Goal: Obtain resource: Obtain resource

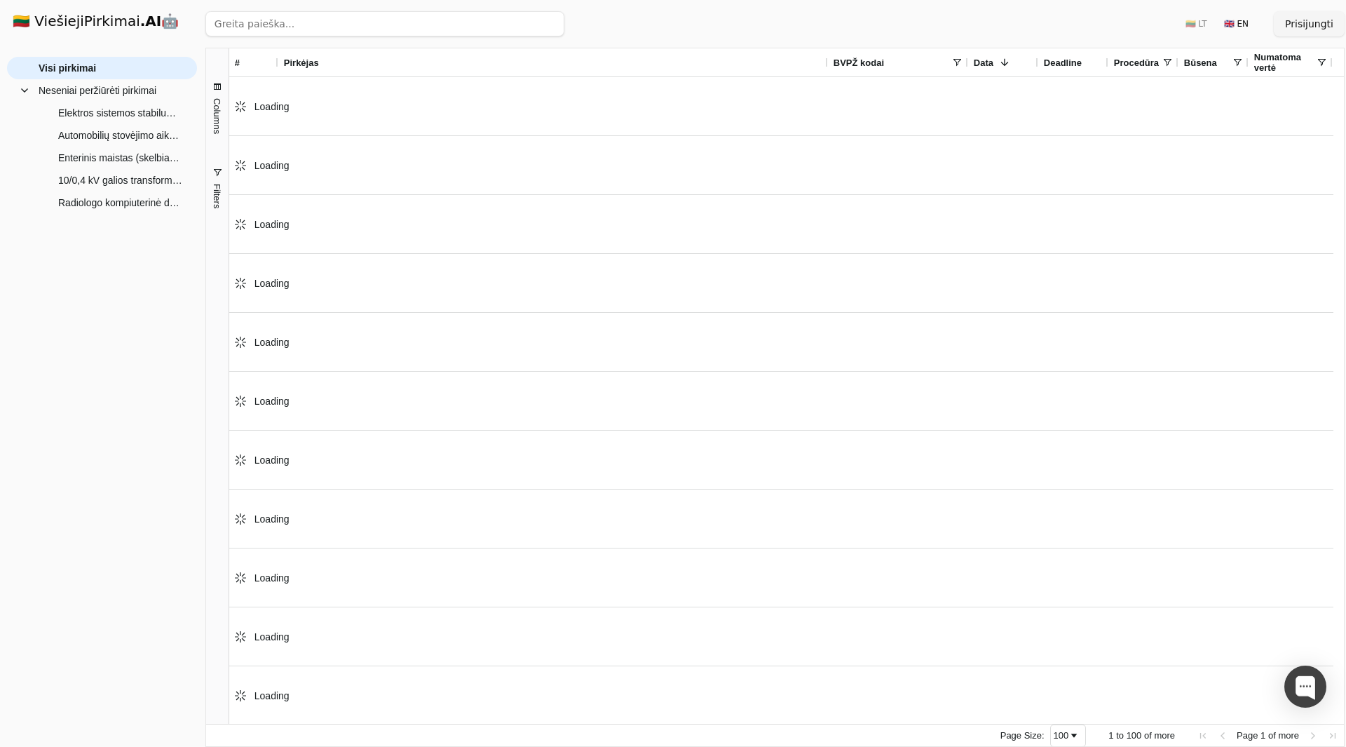
click at [426, 156] on div "Loading" at bounding box center [781, 165] width 1104 height 59
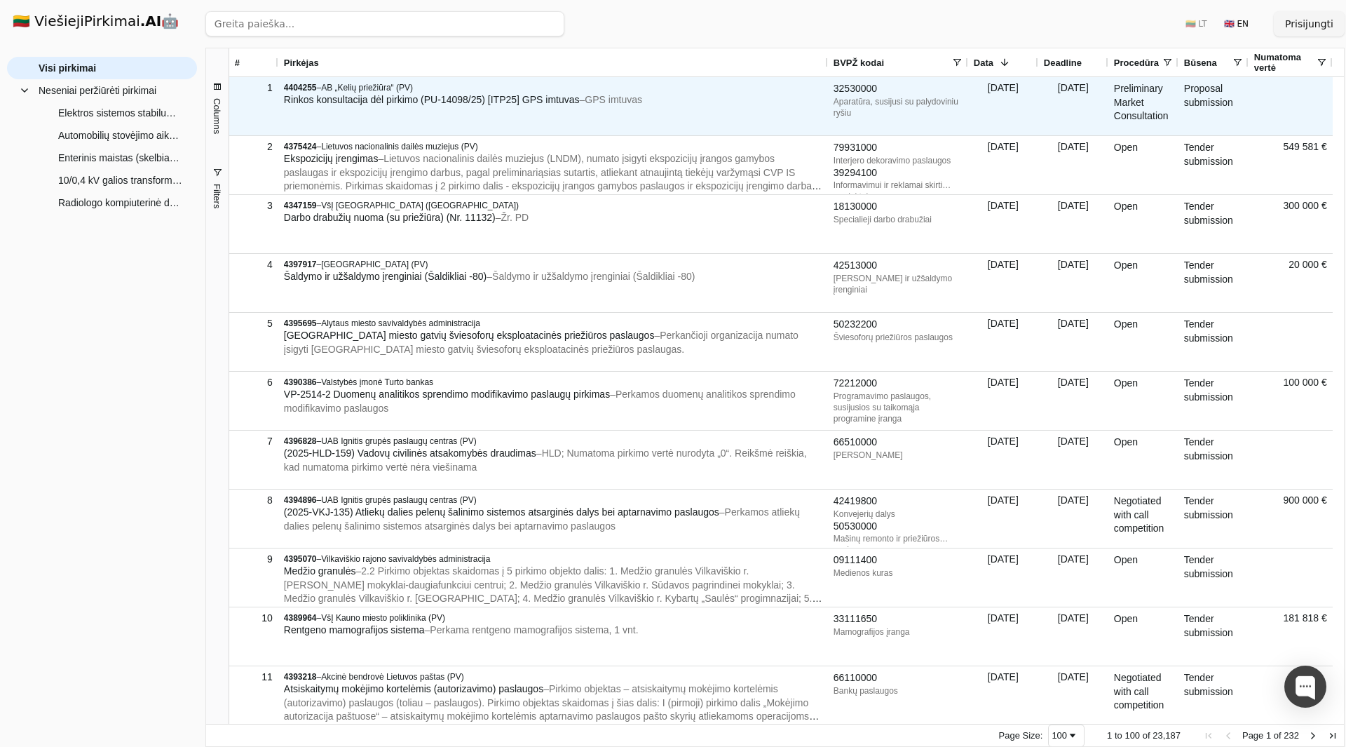
click at [384, 104] on span "Rinkos konsultacija dėl pirkimo (PU-14098/25) [ITP25] GPS imtuvas" at bounding box center [432, 99] width 296 height 11
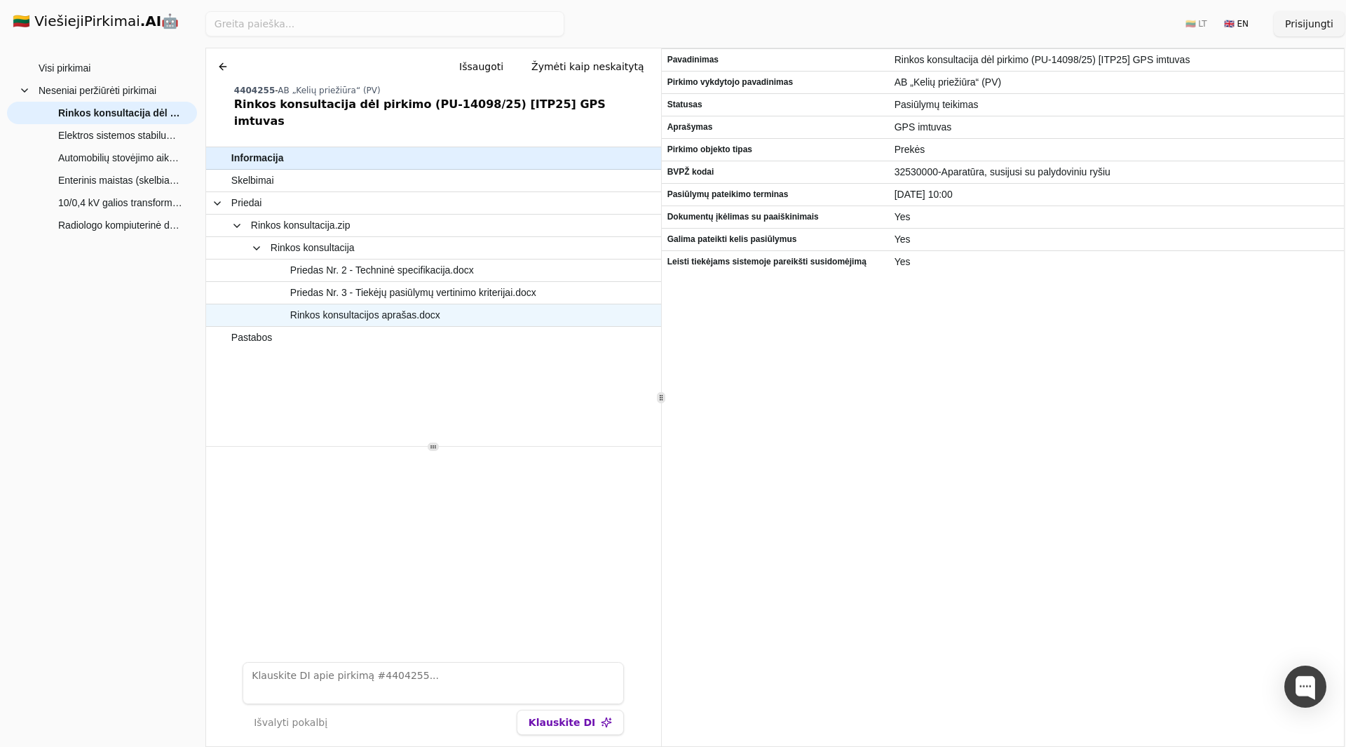
click at [414, 307] on span "Rinkos konsultacijos aprašas.docx" at bounding box center [365, 315] width 150 height 20
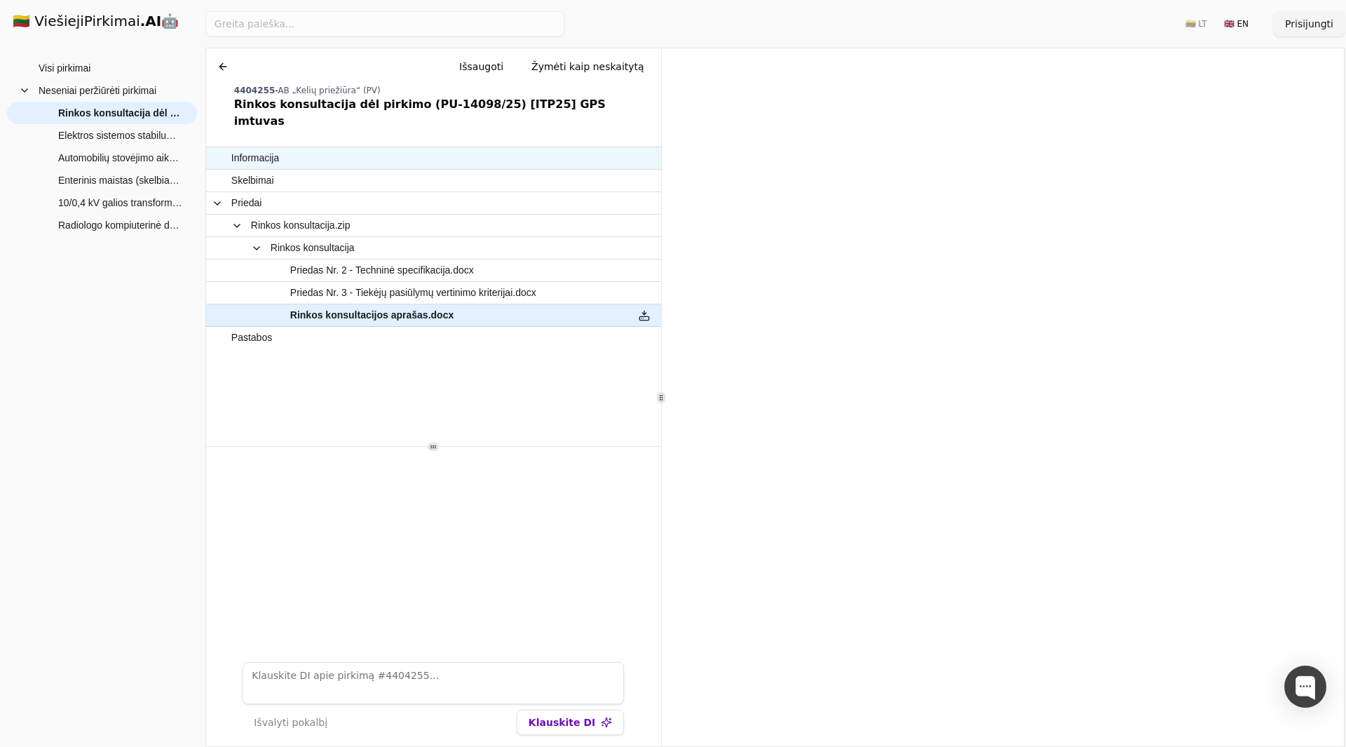
click at [280, 148] on span "Informacija" at bounding box center [426, 158] width 391 height 20
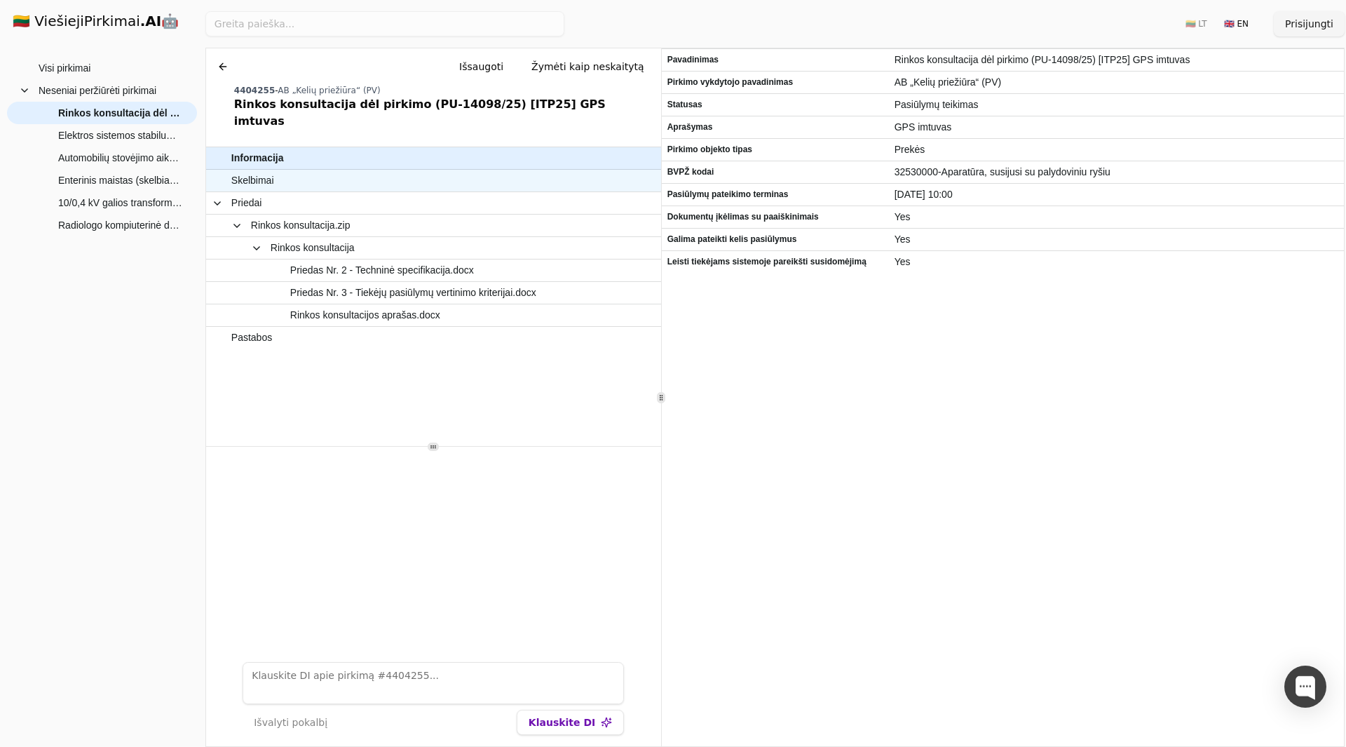
click at [301, 170] on span "Skelbimai" at bounding box center [426, 180] width 391 height 20
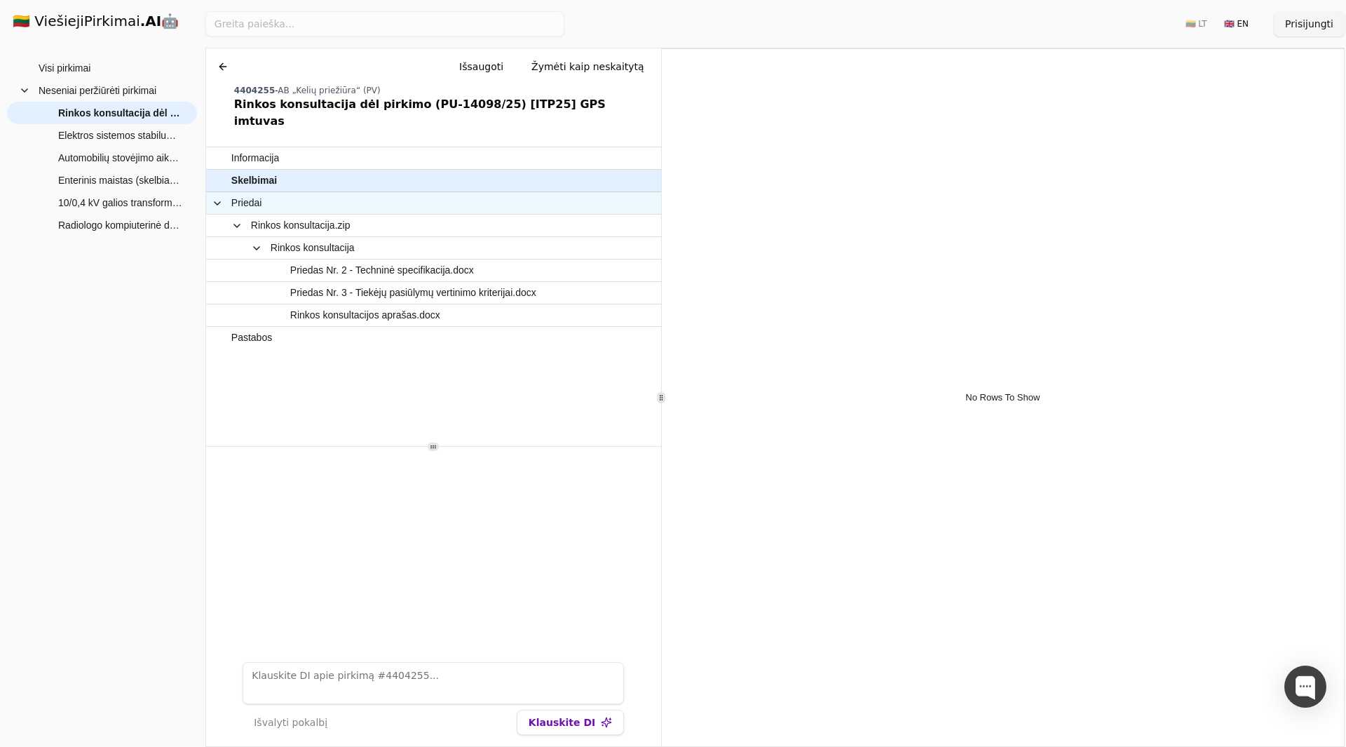
click at [287, 193] on span "Priedai" at bounding box center [417, 203] width 410 height 20
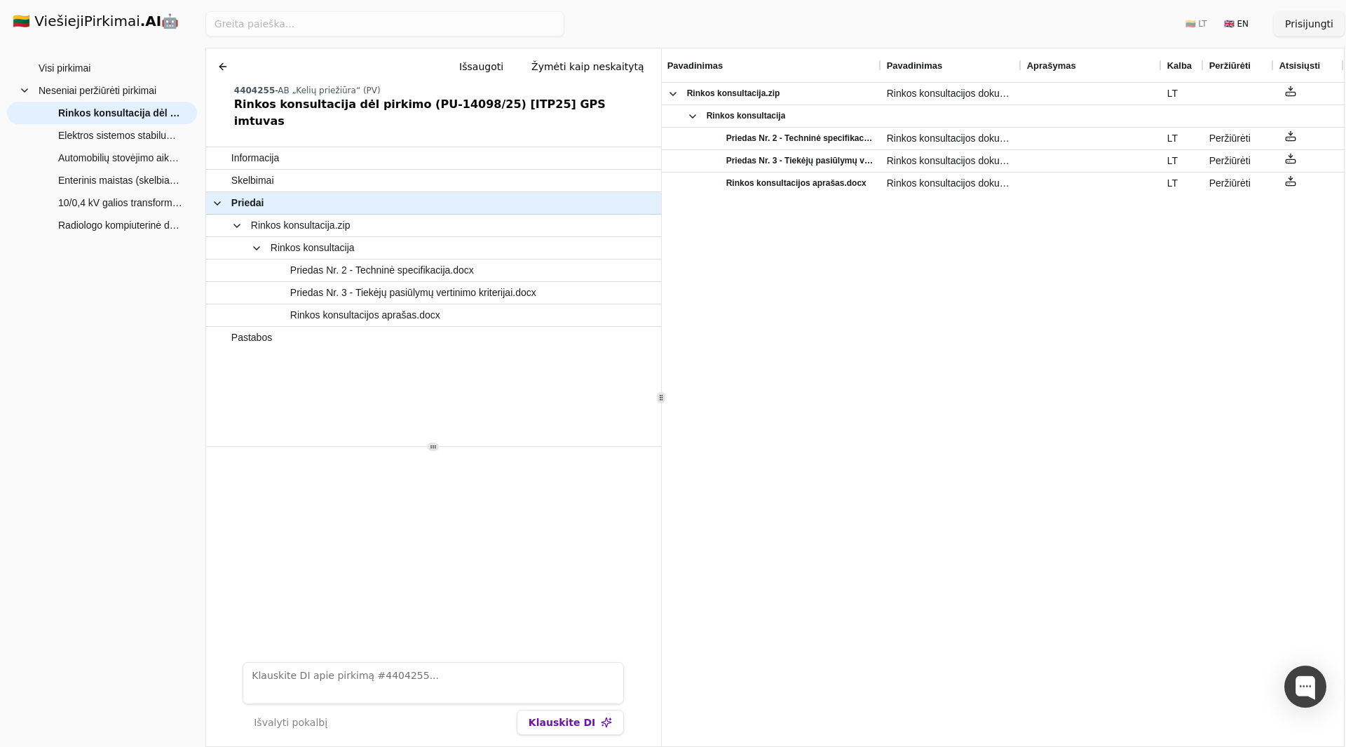
click at [221, 68] on button at bounding box center [223, 66] width 22 height 25
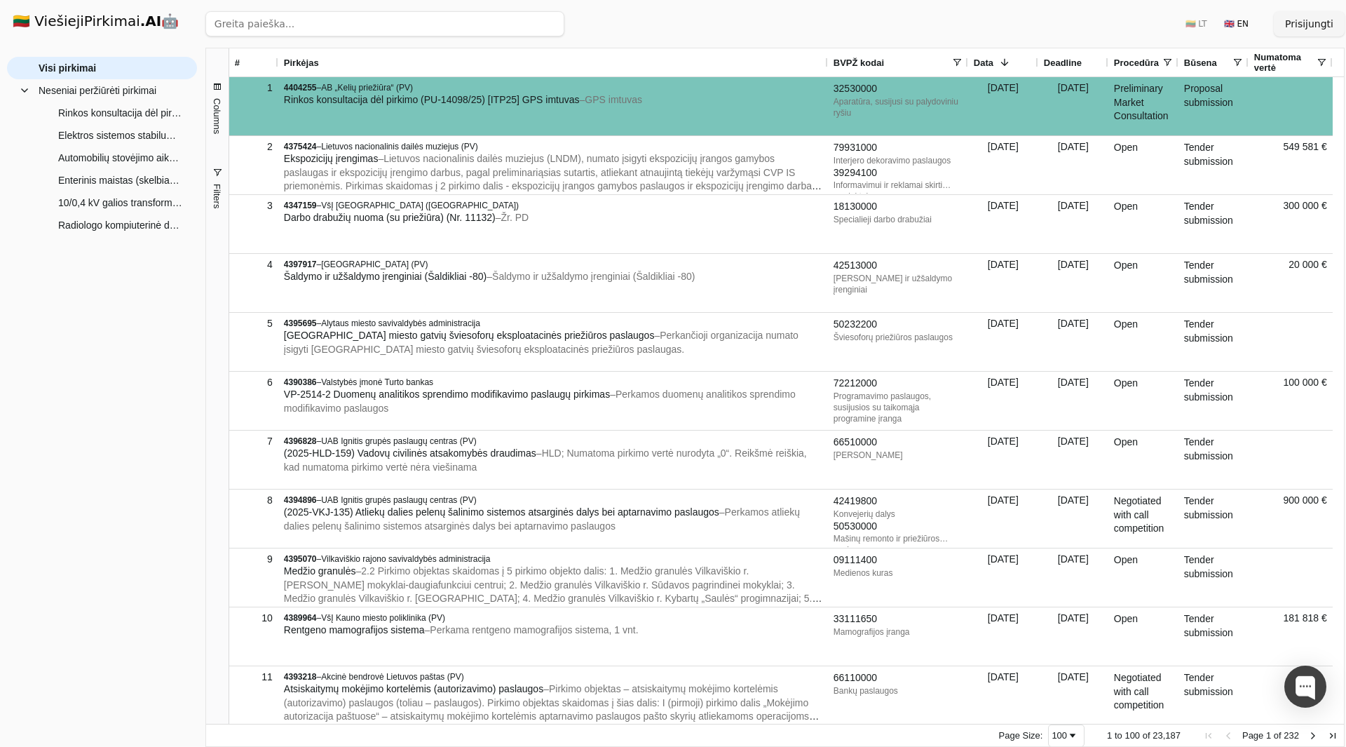
click at [411, 90] on span "AB „Kelių priežiūra“ (PV)" at bounding box center [367, 88] width 92 height 10
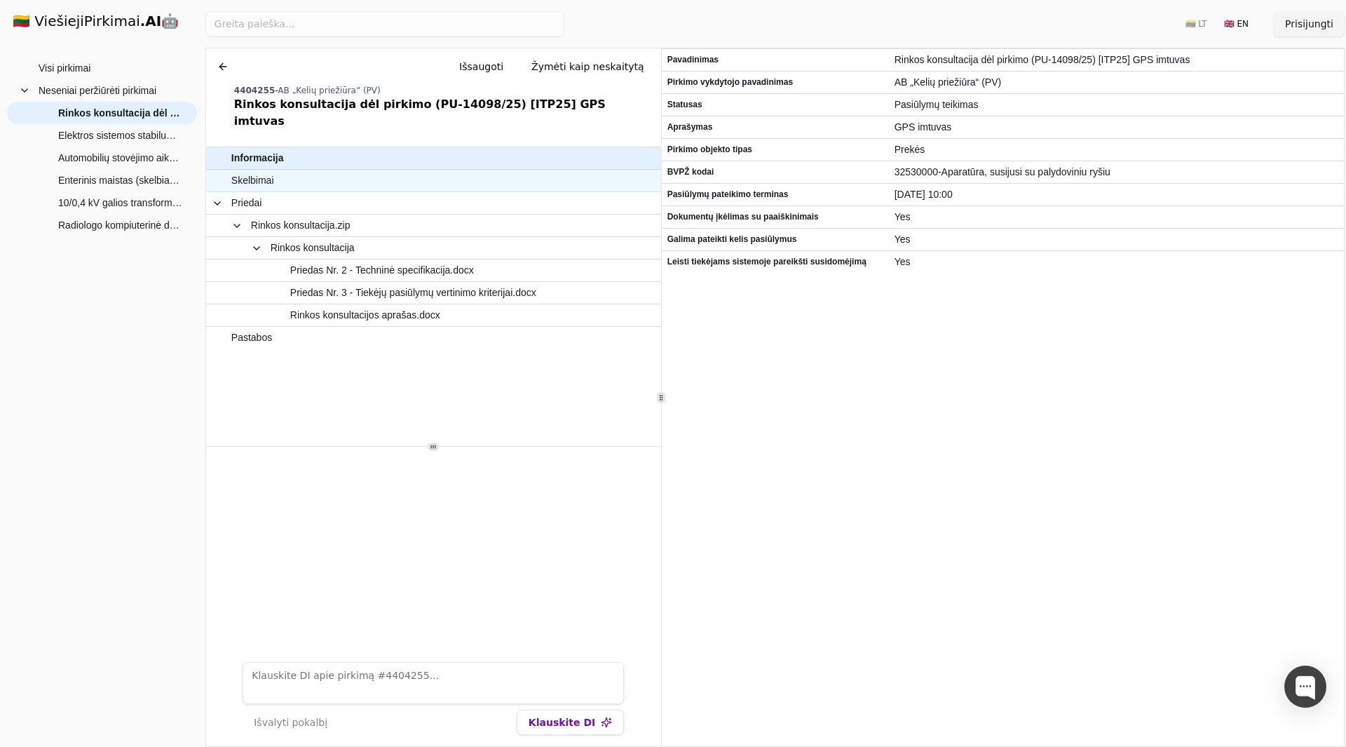
click at [356, 170] on span "Skelbimai" at bounding box center [426, 180] width 391 height 20
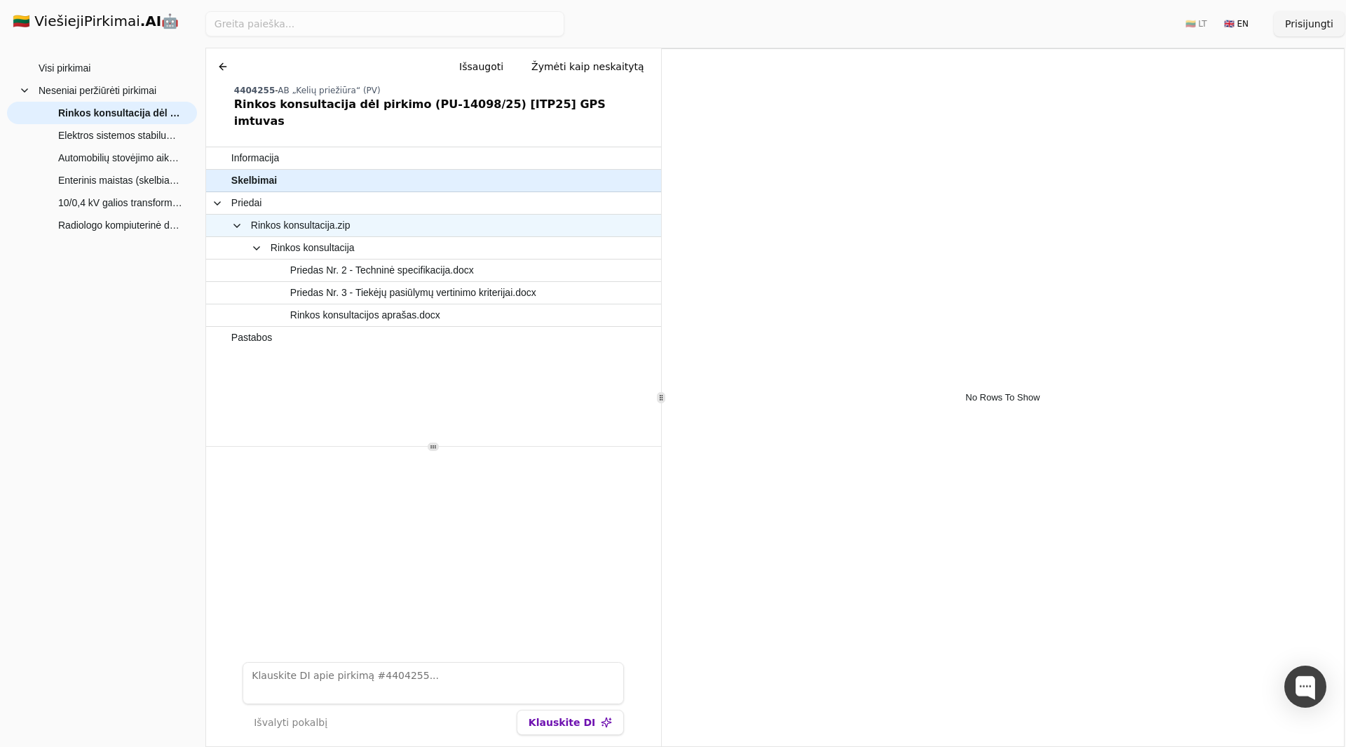
click at [359, 215] on span "Rinkos konsultacija.zip" at bounding box center [417, 225] width 410 height 20
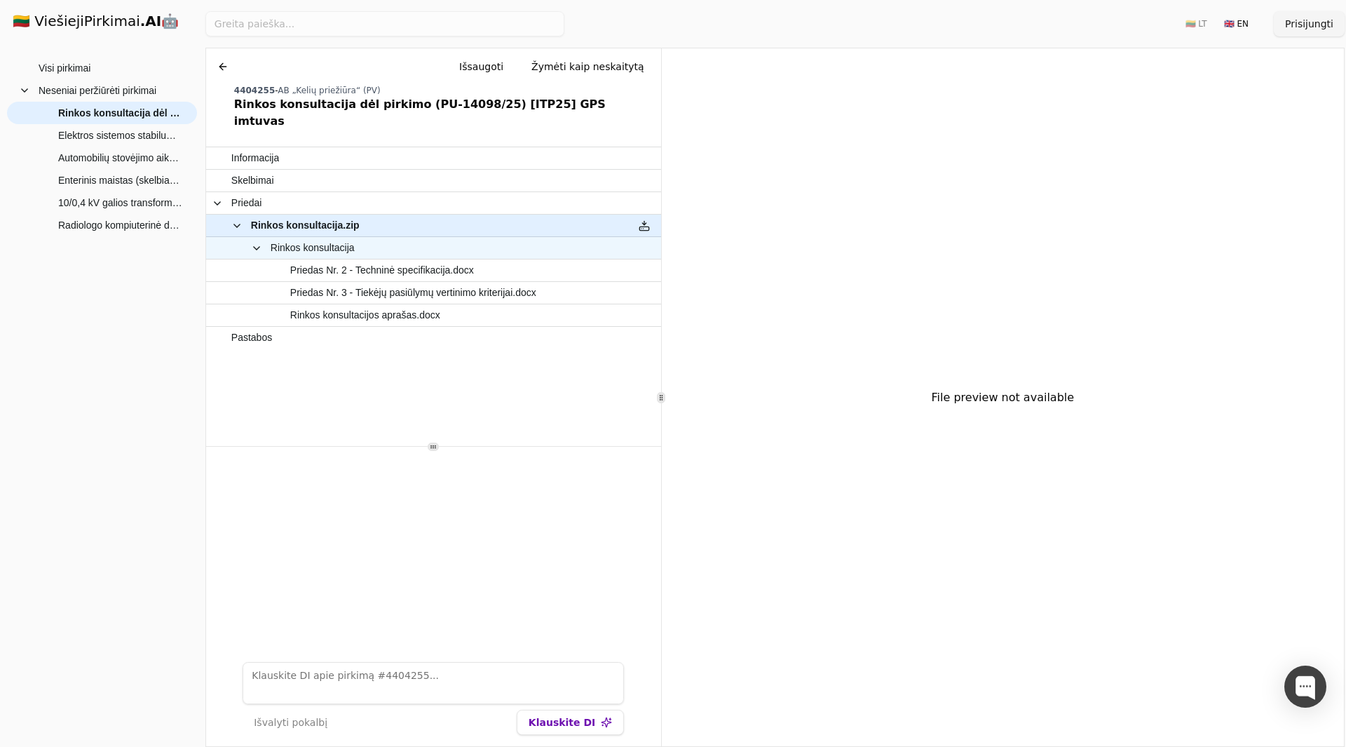
click at [364, 238] on span "Rinkos konsultacija" at bounding box center [417, 248] width 410 height 20
click at [367, 260] on span "Priedas Nr. 2 - Techninė specifikacija.docx" at bounding box center [382, 270] width 184 height 20
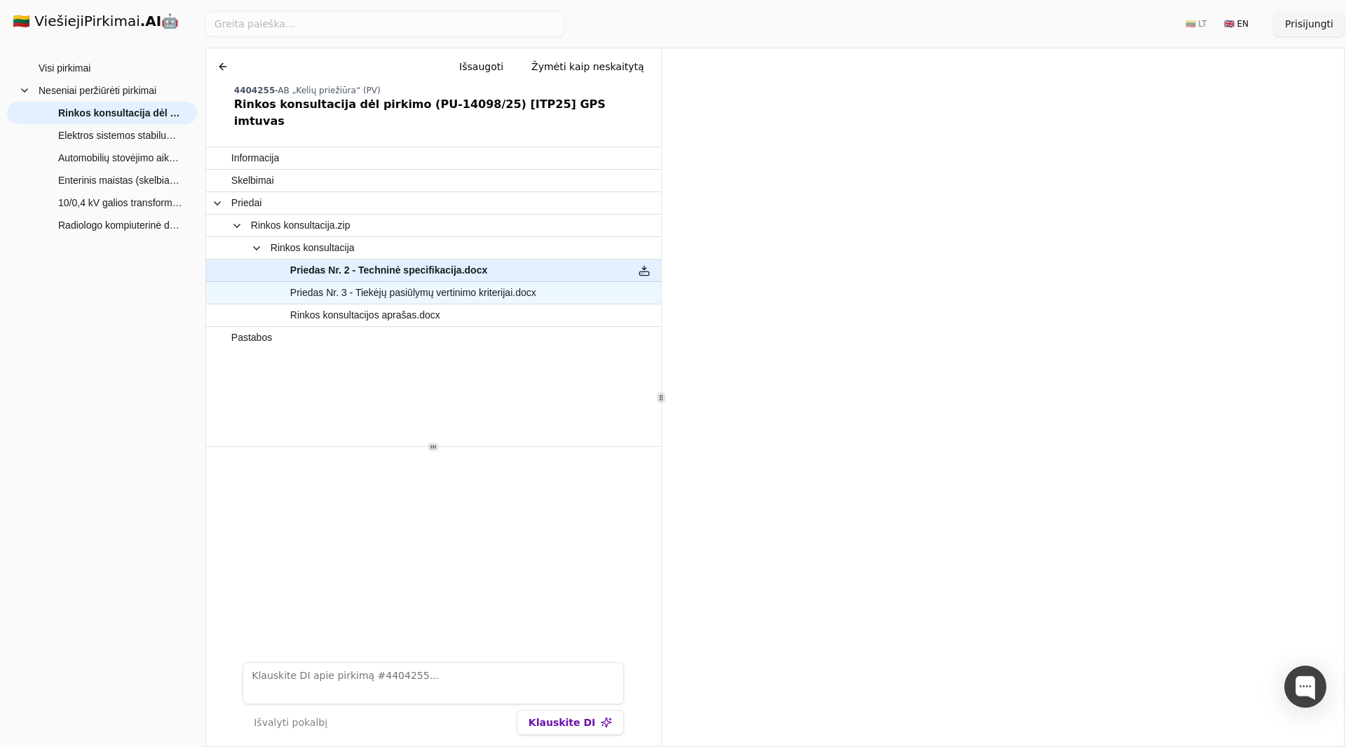
click at [361, 282] on div "Priedas Nr. 3 - Tiekėjų pasiūlymų vertinimo kriterijai.docx" at bounding box center [416, 293] width 421 height 22
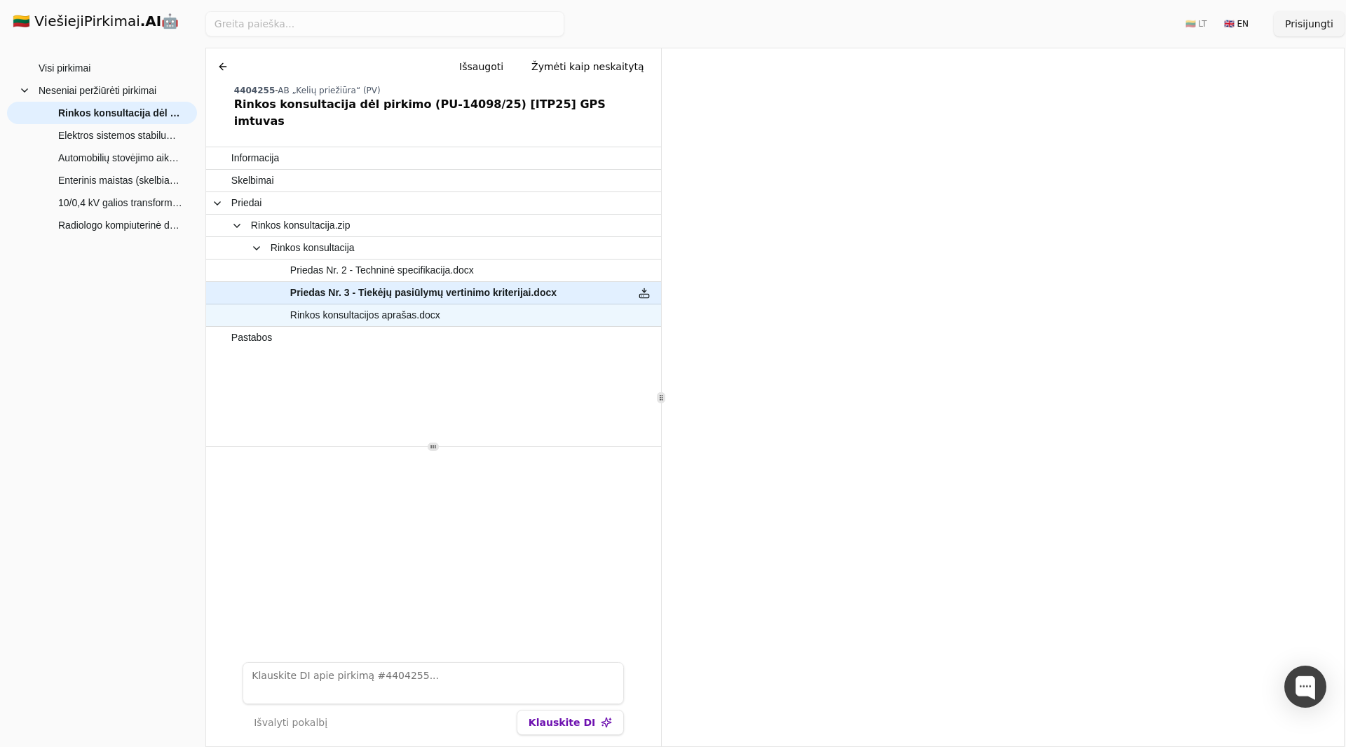
click at [381, 305] on span "Rinkos konsultacijos aprašas.docx" at bounding box center [365, 315] width 150 height 20
click at [386, 283] on span "Priedas Nr. 3 - Tiekėjų pasiūlymų vertinimo kriterijai.docx" at bounding box center [413, 293] width 246 height 20
click at [86, 22] on h1 "🇱🇹 ViešiejiPirkimai .AI 🤖" at bounding box center [101, 22] width 201 height 45
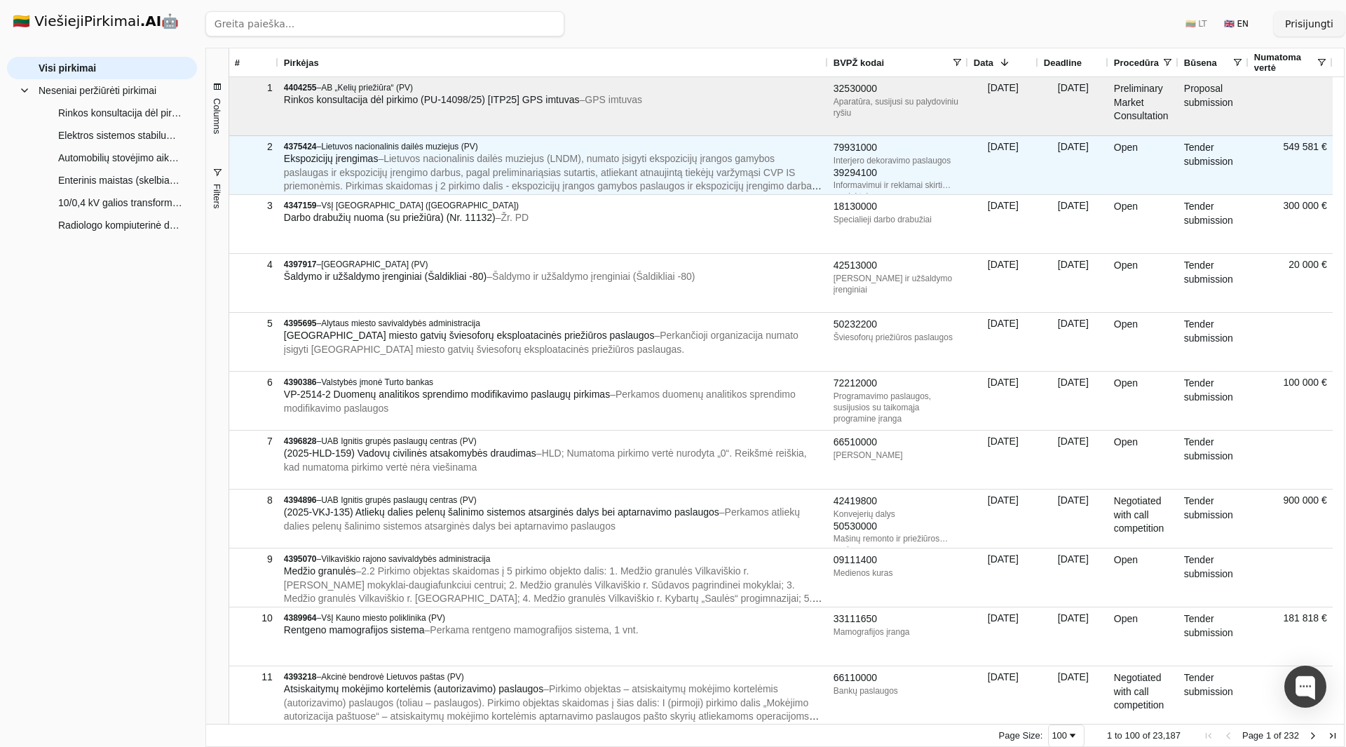
click at [395, 104] on span "Rinkos konsultacija dėl pirkimo (PU-14098/25) [ITP25] GPS imtuvas" at bounding box center [432, 99] width 296 height 11
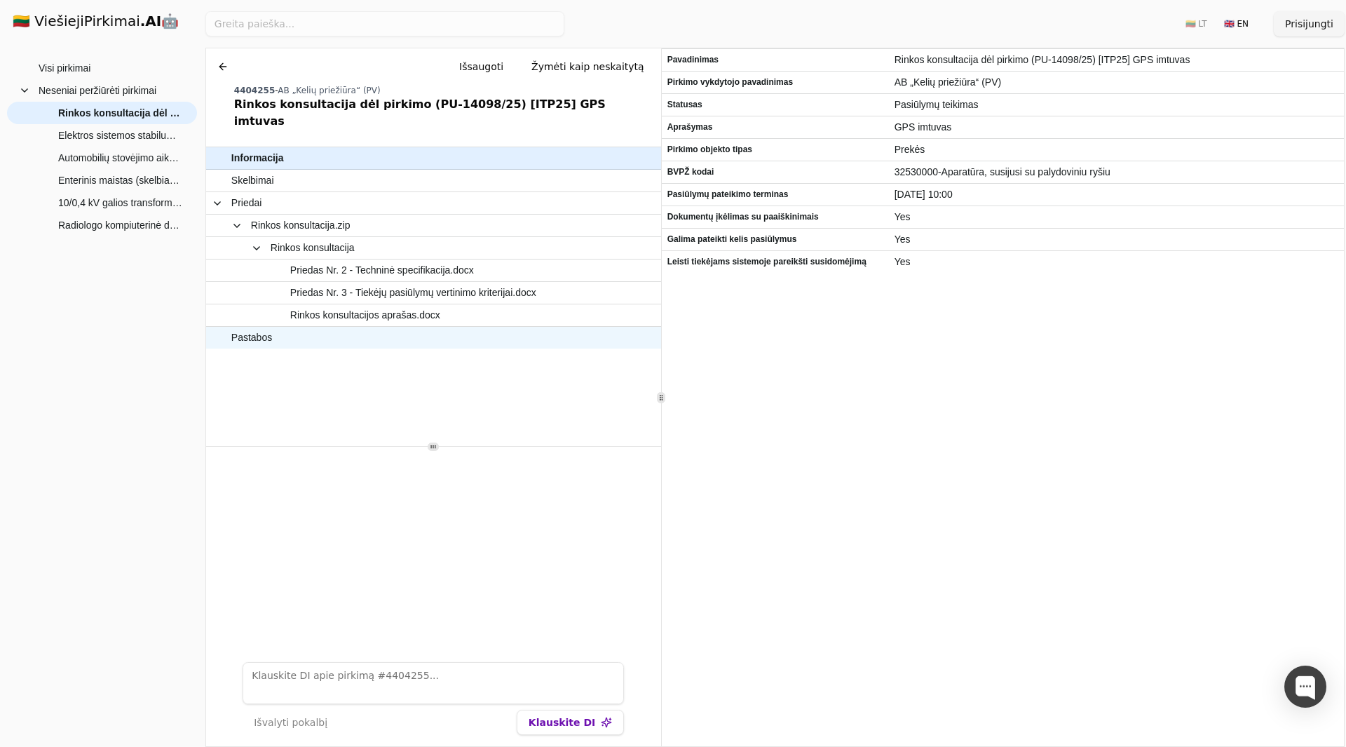
click at [416, 327] on span "Pastabos" at bounding box center [426, 337] width 391 height 20
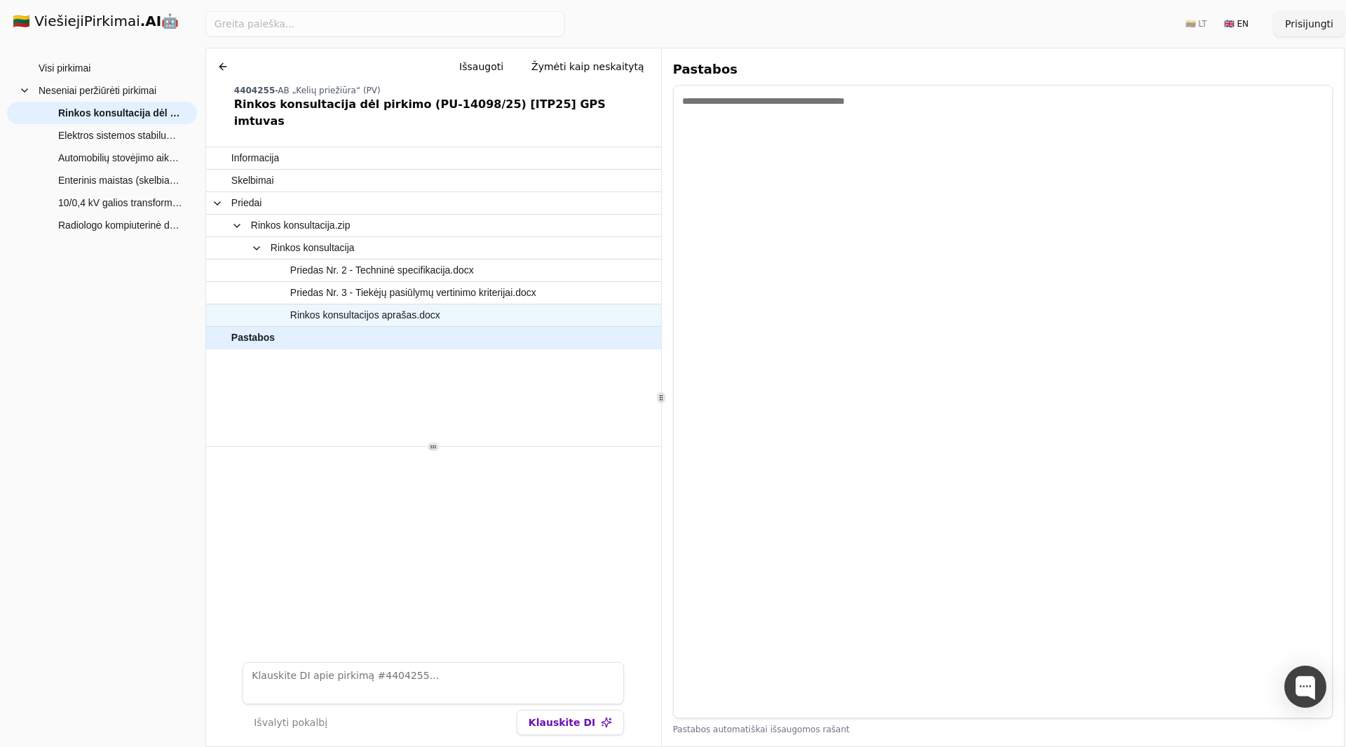
click at [431, 305] on span "Rinkos konsultacijos aprašas.docx" at bounding box center [365, 315] width 150 height 20
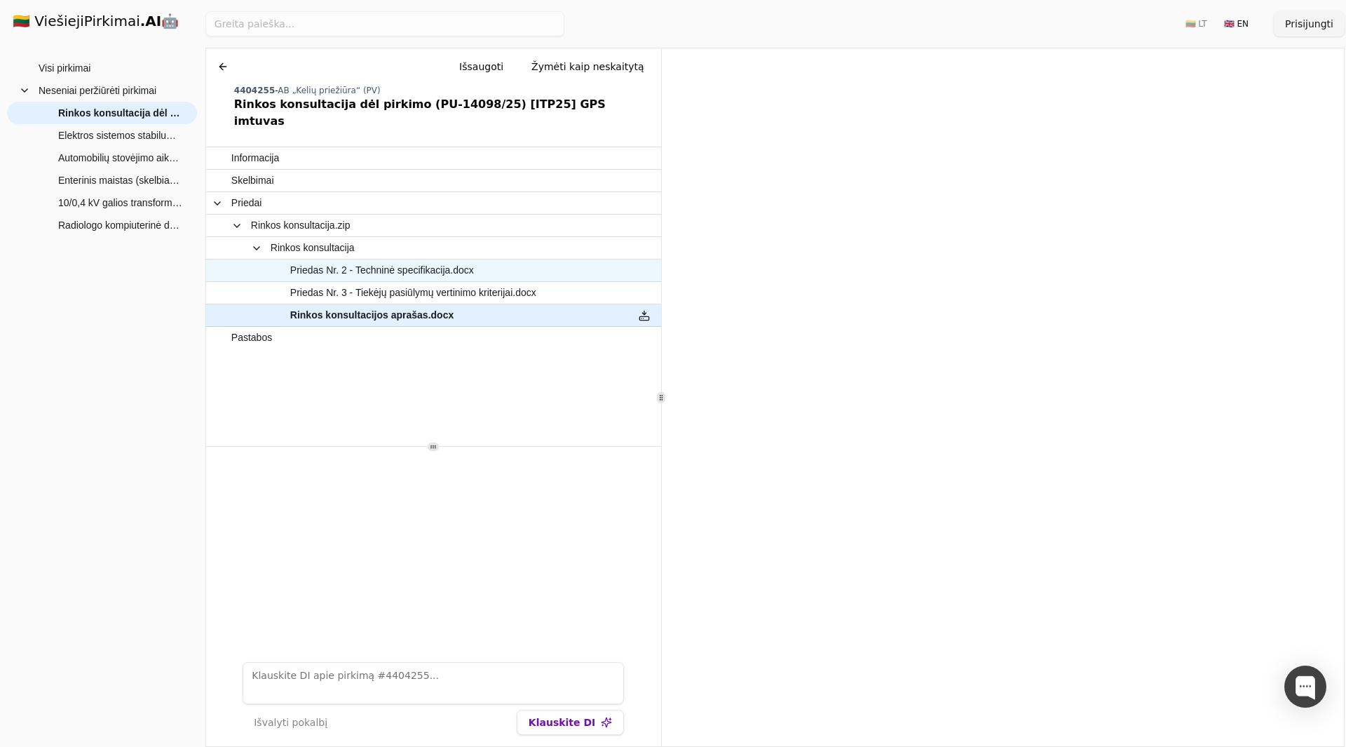
click at [381, 239] on span "Rinkos konsultacija" at bounding box center [417, 248] width 410 height 20
click at [545, 238] on span "Rinkos konsultacija" at bounding box center [417, 248] width 410 height 20
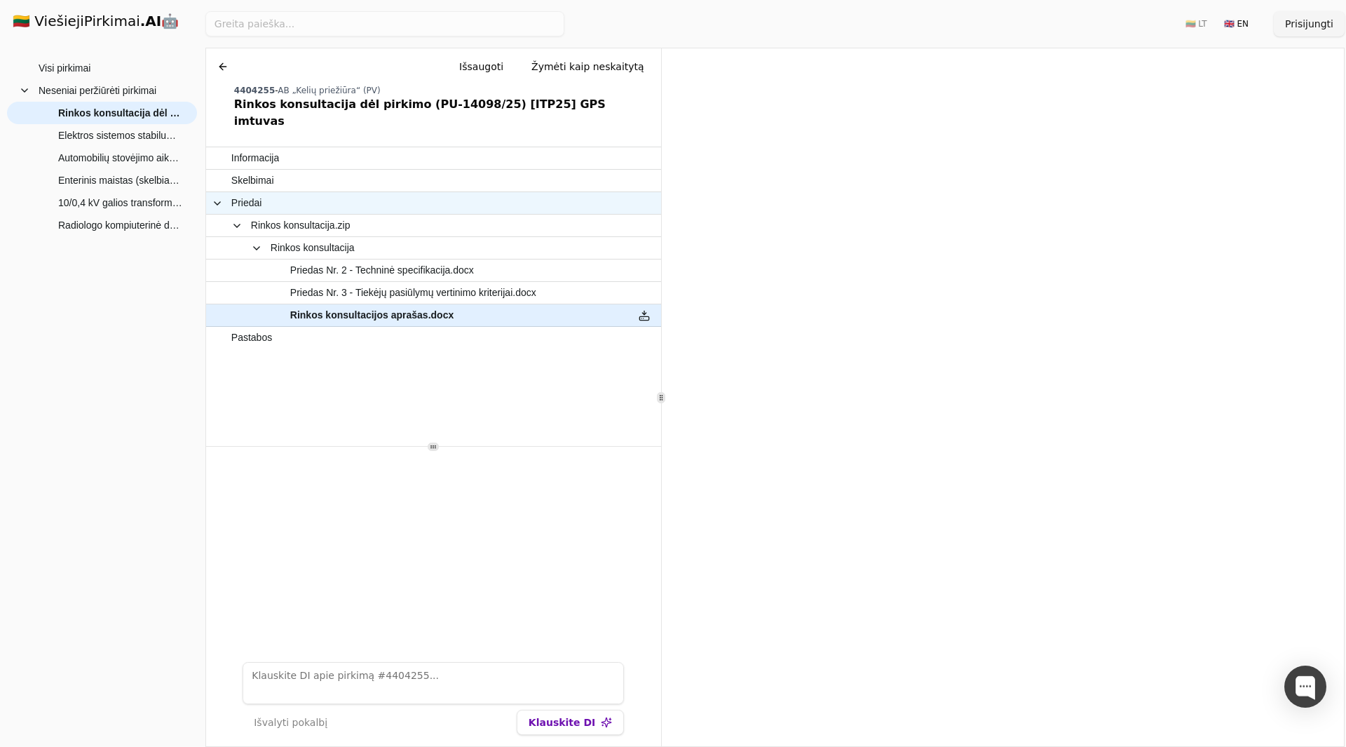
click at [301, 193] on span "Priedai" at bounding box center [417, 203] width 410 height 20
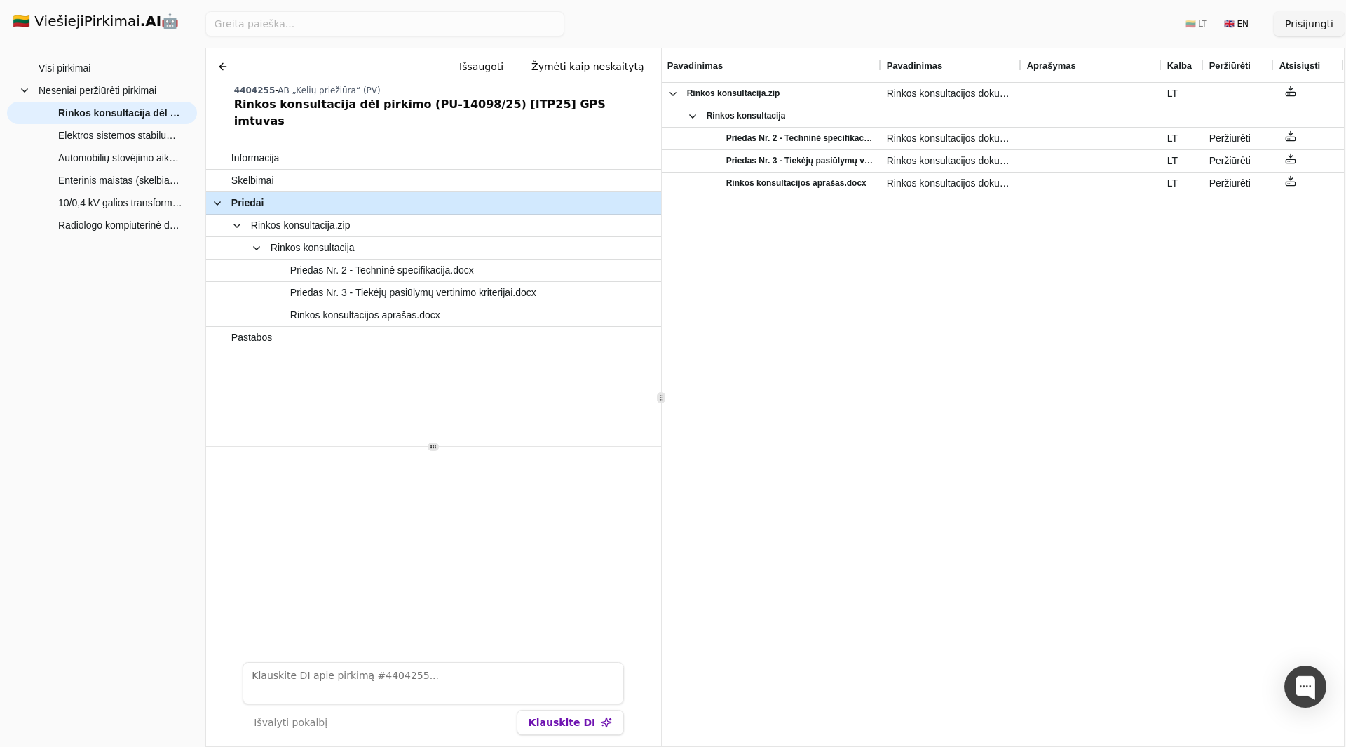
click at [362, 193] on span "Priedai" at bounding box center [417, 203] width 410 height 20
click at [1301, 67] on span "Atsisiųsti" at bounding box center [1299, 65] width 41 height 11
click at [1226, 67] on span "Peržiūrėti" at bounding box center [1229, 65] width 41 height 11
click at [1190, 68] on span "Kalba" at bounding box center [1179, 65] width 25 height 11
click at [1058, 74] on div "Aprašymas" at bounding box center [1091, 65] width 129 height 34
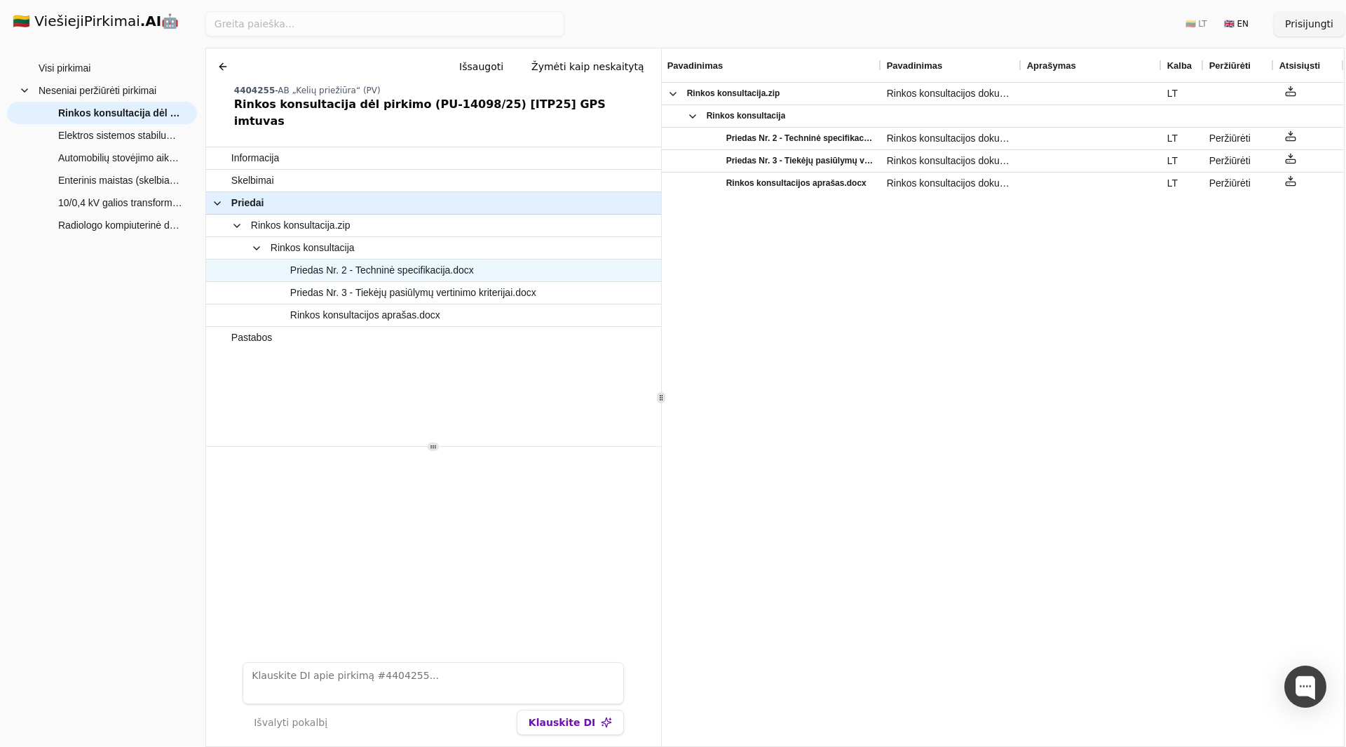
click at [424, 260] on span "Priedas Nr. 2 - Techninė specifikacija.docx" at bounding box center [382, 270] width 184 height 20
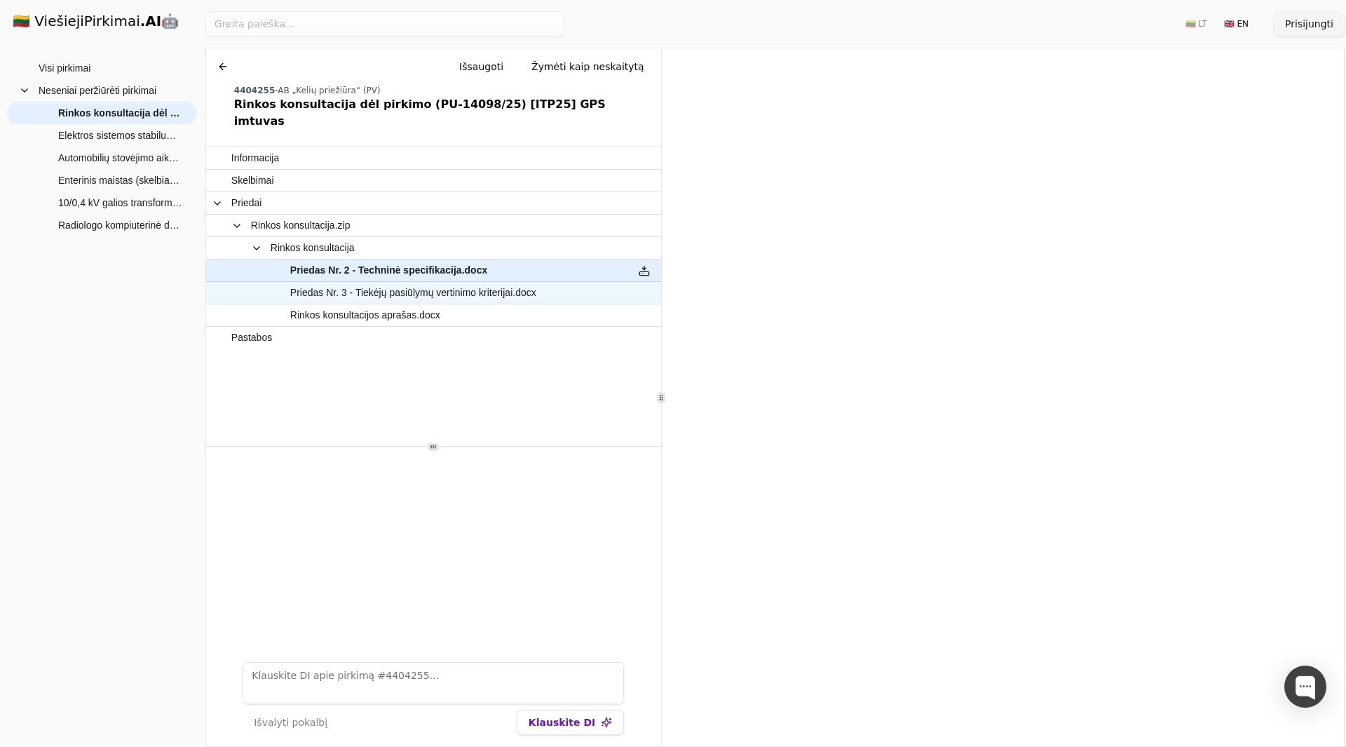
click at [524, 283] on span "Priedas Nr. 3 - Tiekėjų pasiūlymų vertinimo kriterijai.docx" at bounding box center [413, 293] width 246 height 20
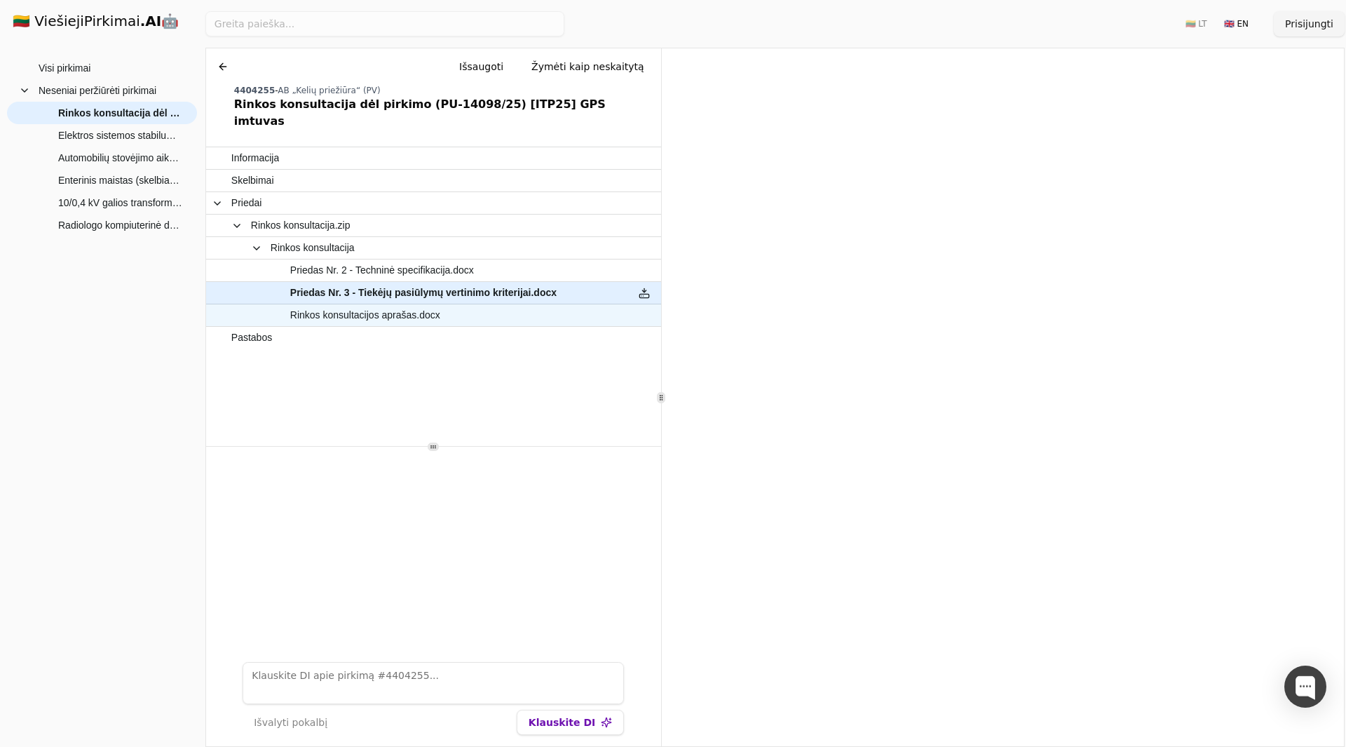
click at [440, 305] on span "Rinkos konsultacijos aprašas.docx" at bounding box center [426, 315] width 391 height 20
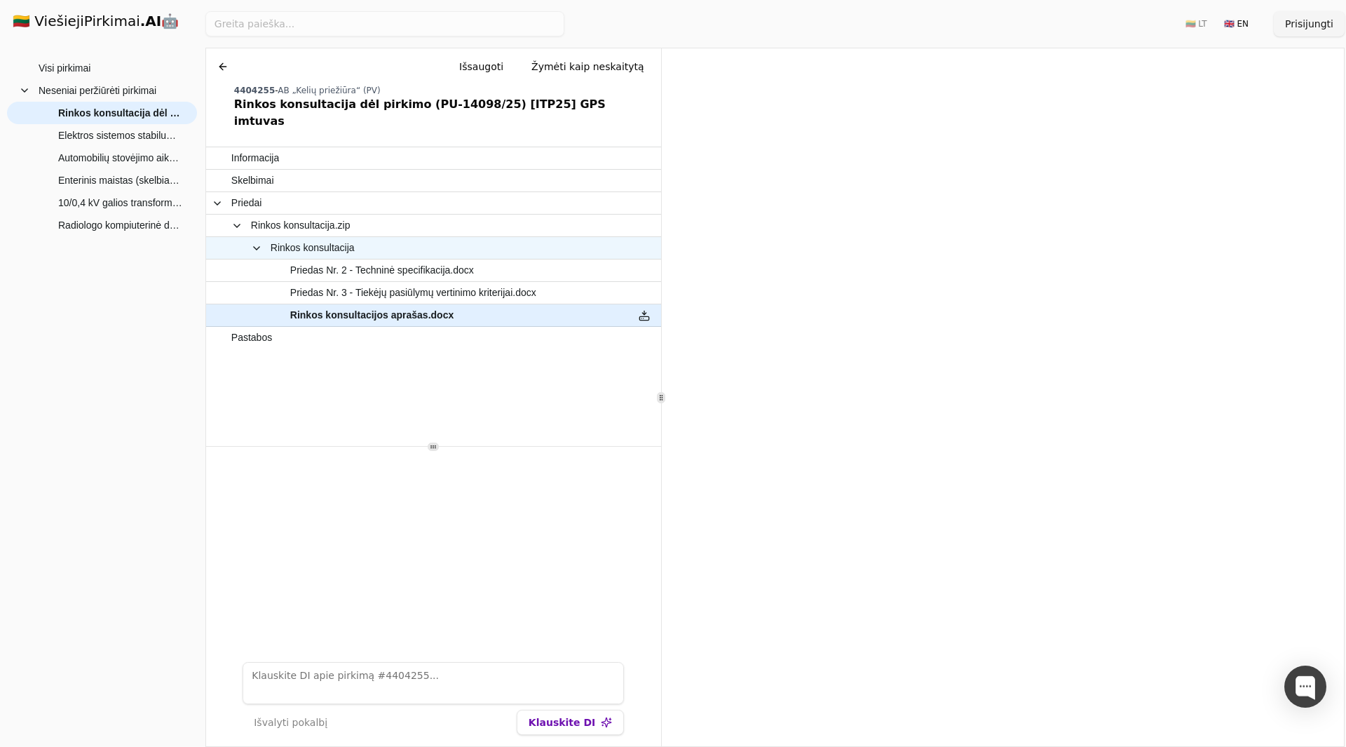
click at [426, 238] on span "Rinkos konsultacija" at bounding box center [417, 248] width 410 height 20
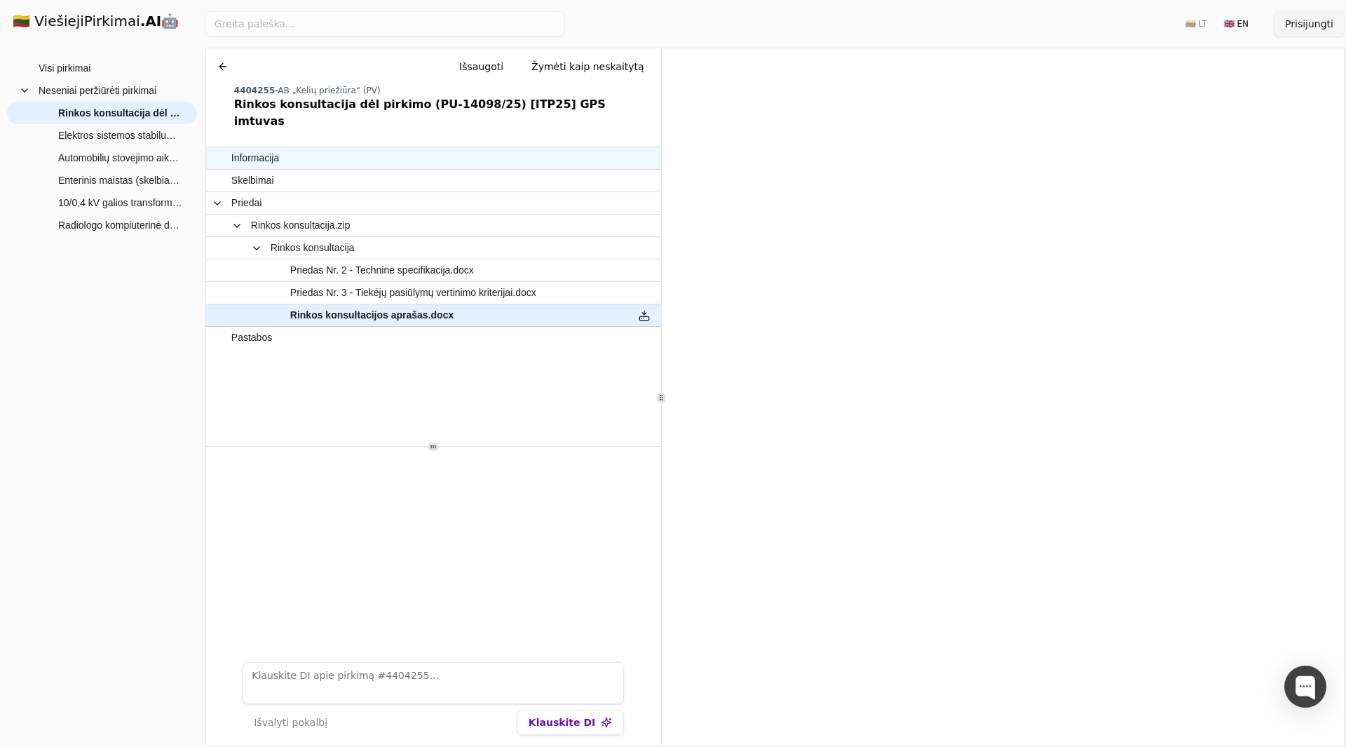
click at [299, 148] on span "Informacija" at bounding box center [426, 158] width 391 height 20
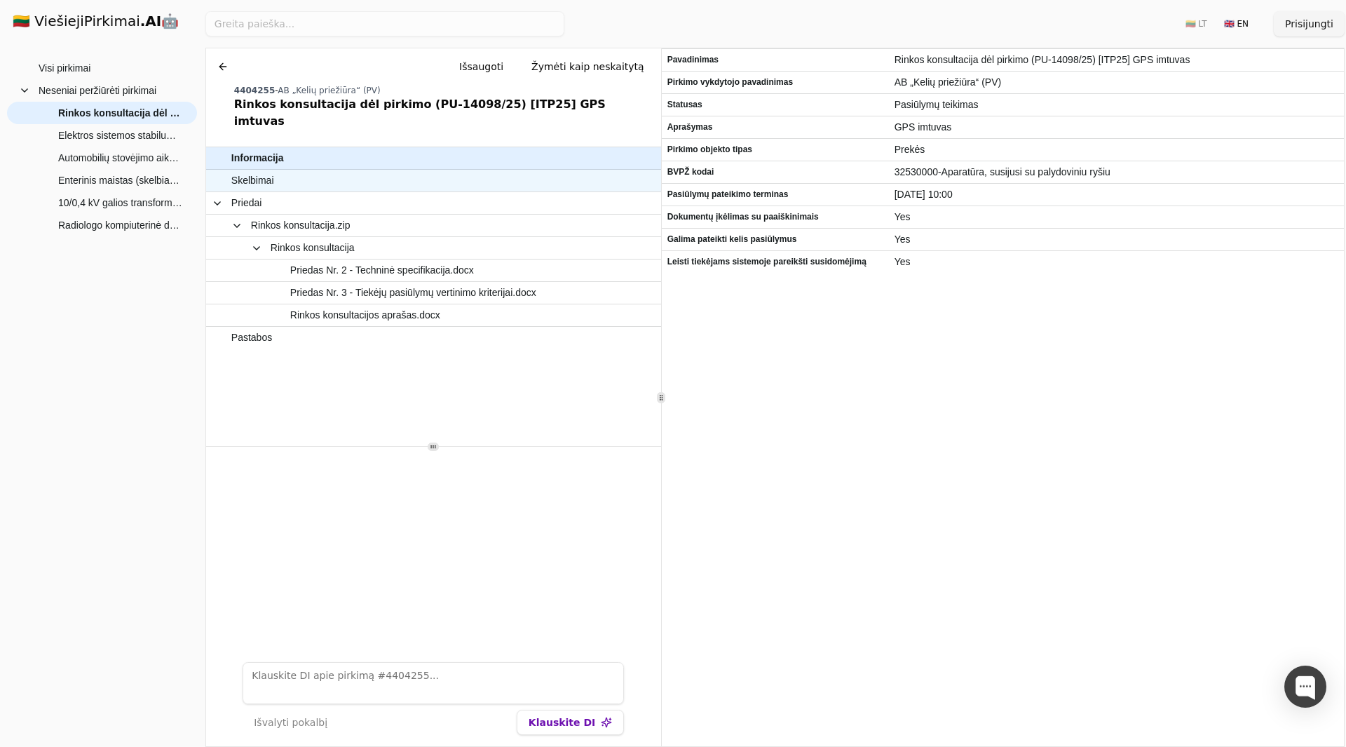
click at [291, 170] on span "Skelbimai" at bounding box center [426, 180] width 391 height 20
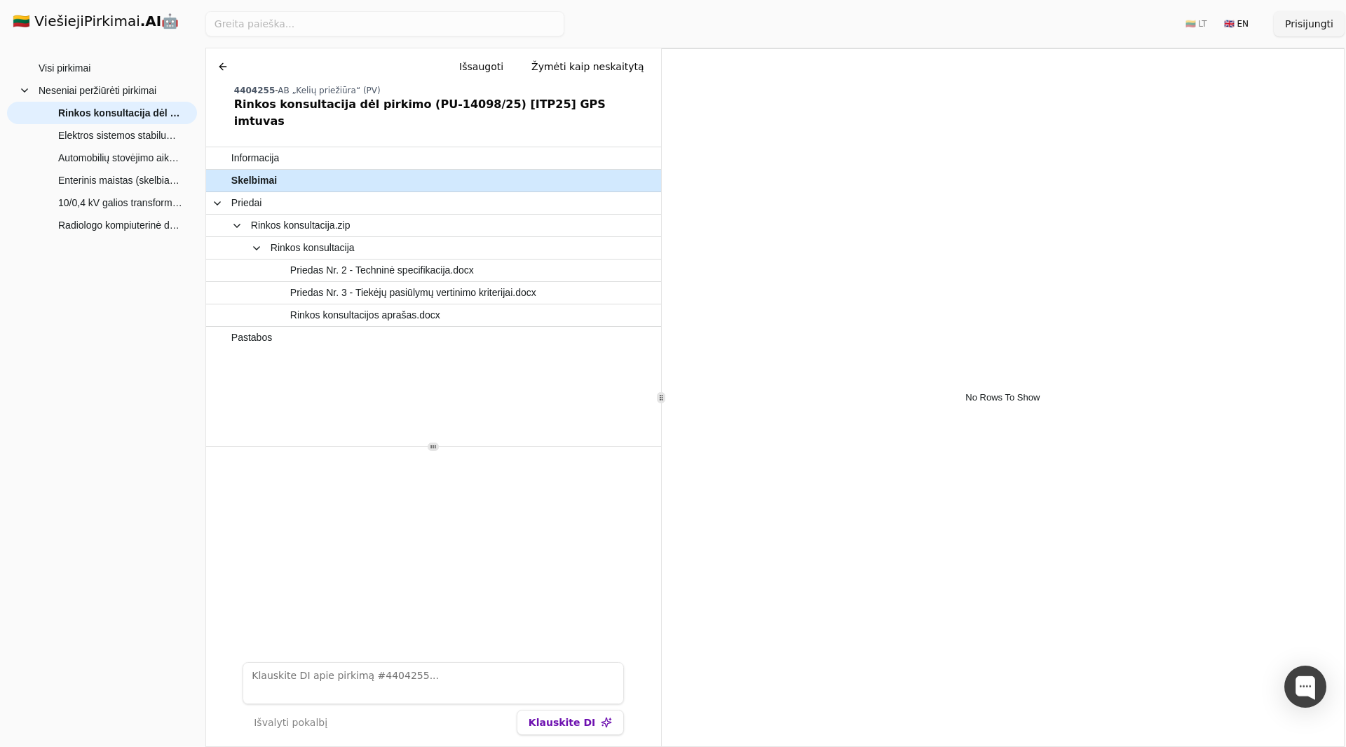
drag, startPoint x: 291, startPoint y: 166, endPoint x: 238, endPoint y: 162, distance: 53.4
click at [238, 170] on span "Skelbimai" at bounding box center [254, 180] width 46 height 20
click at [266, 148] on span "Informacija" at bounding box center [255, 158] width 48 height 20
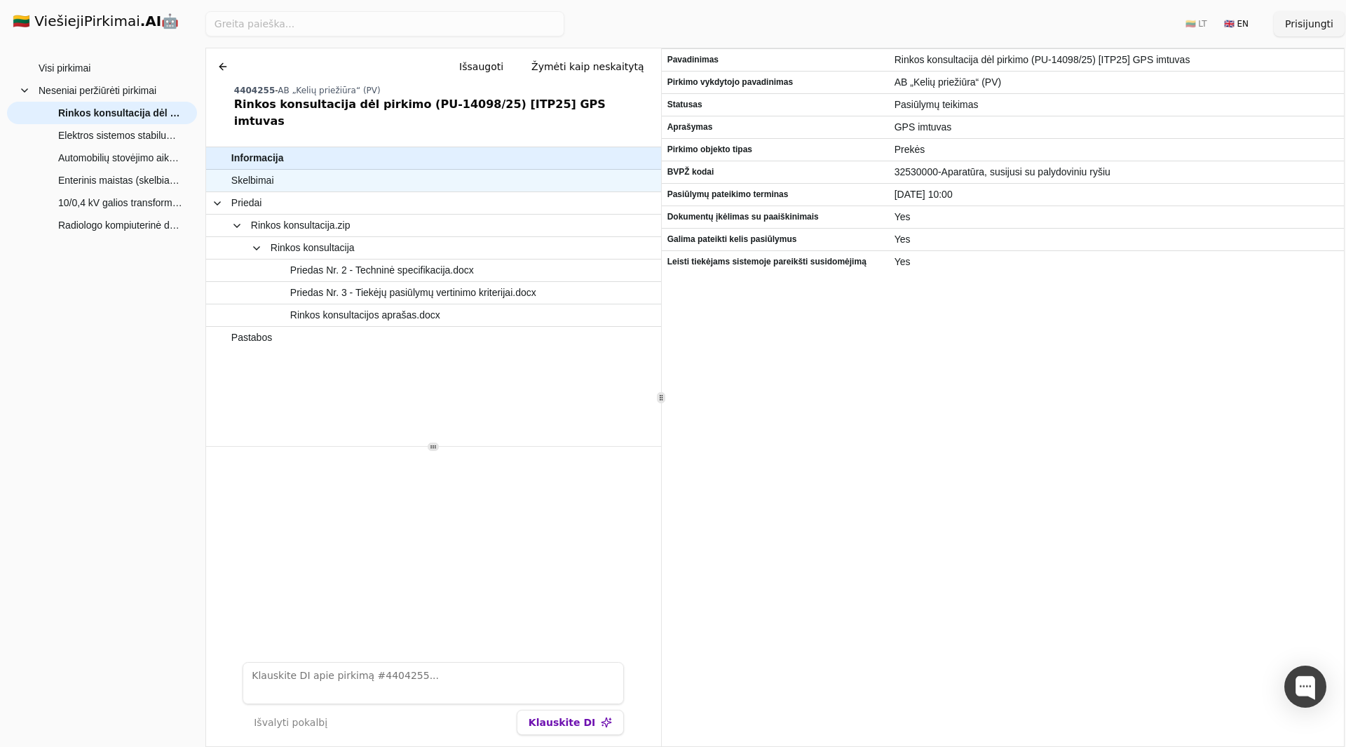
click at [268, 170] on span "Skelbimai" at bounding box center [252, 180] width 43 height 20
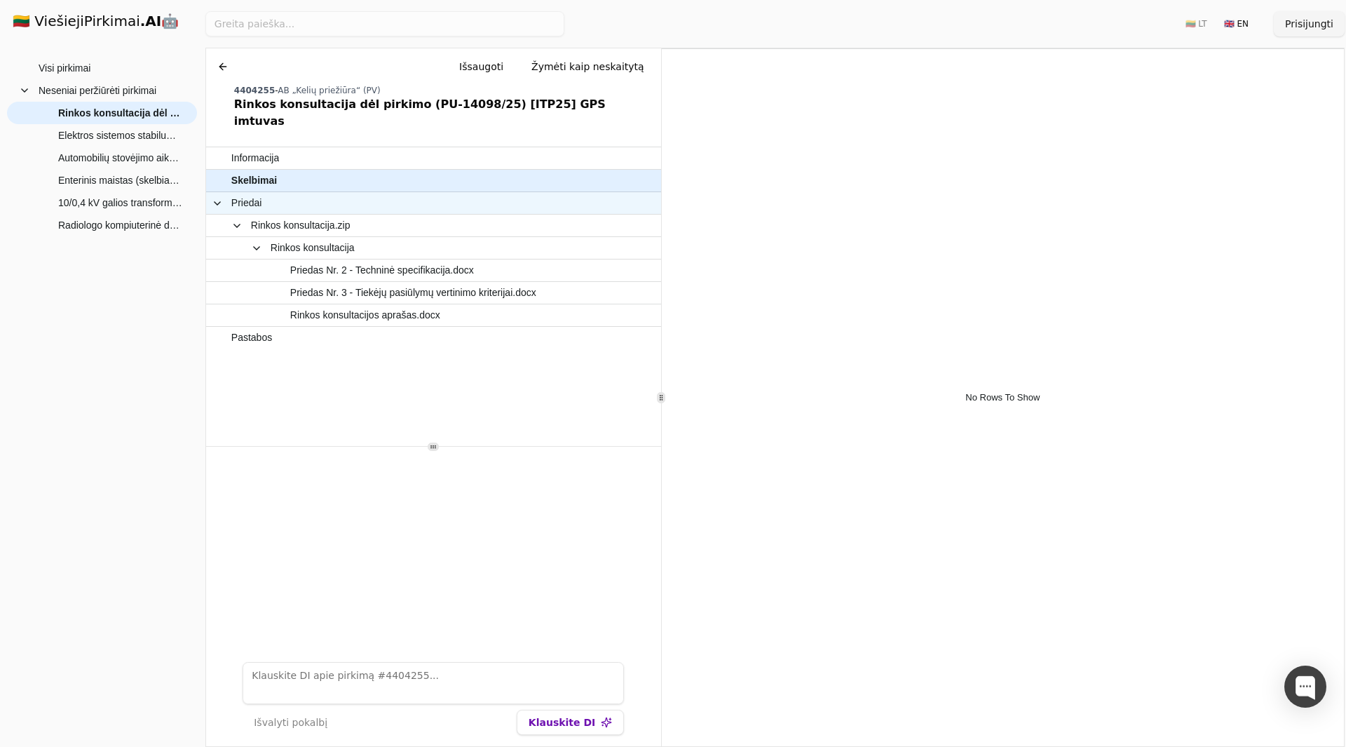
click at [269, 193] on span "Priedai" at bounding box center [417, 203] width 410 height 20
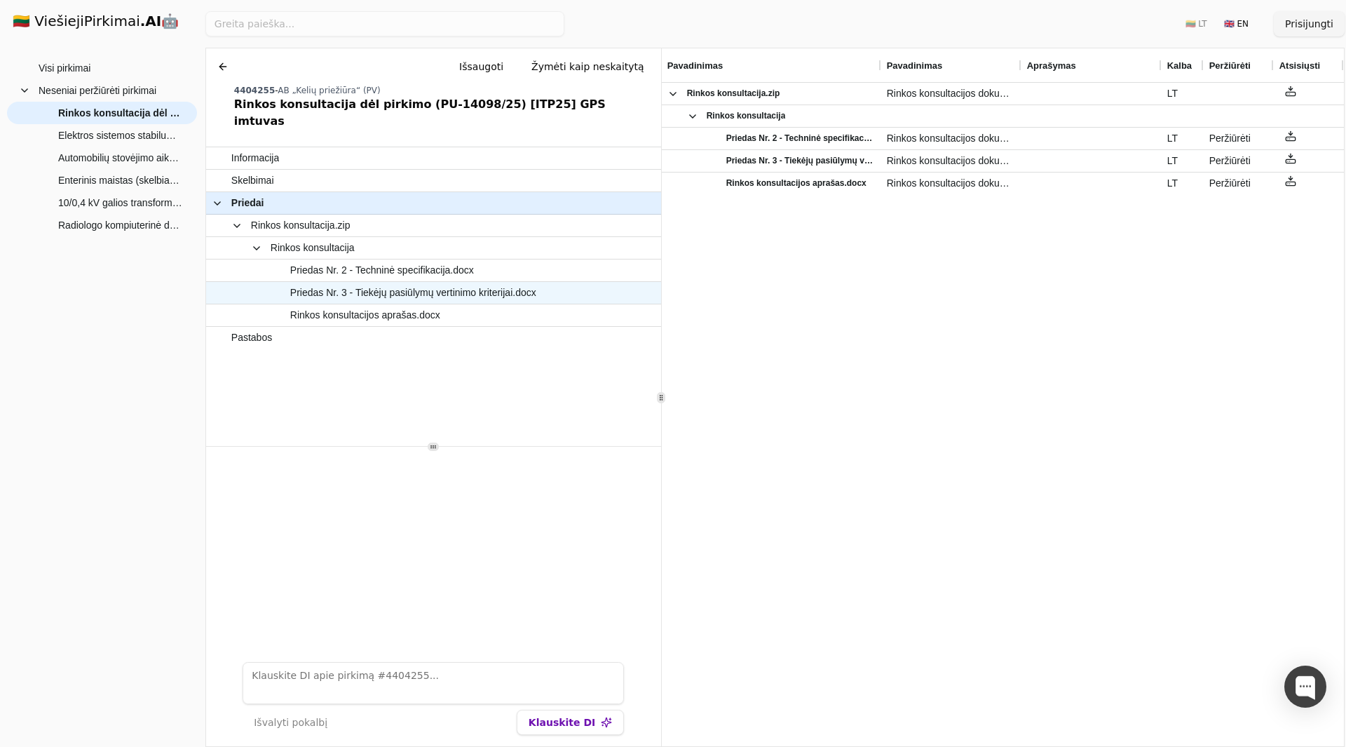
click at [374, 260] on span "Priedas Nr. 2 - Techninė specifikacija.docx" at bounding box center [382, 270] width 184 height 20
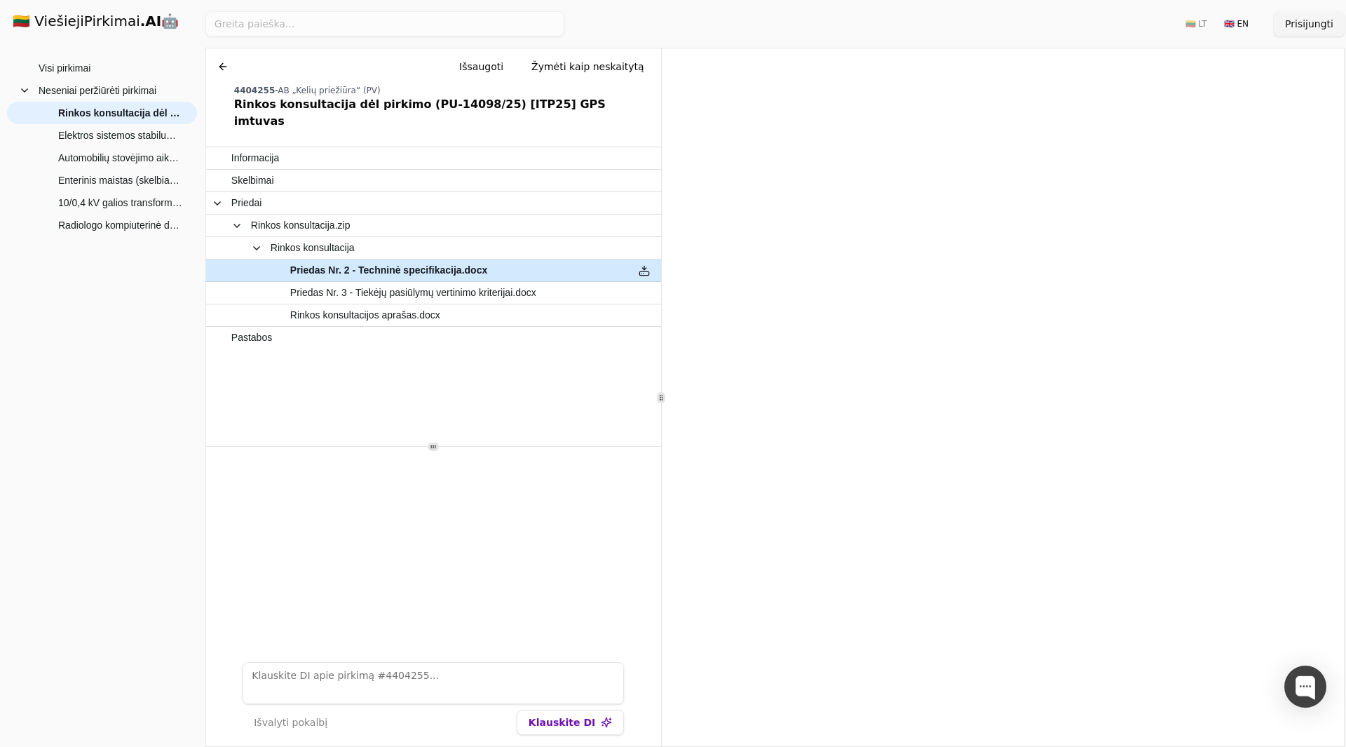
click at [524, 283] on span "Priedas Nr. 3 - Tiekėjų pasiūlymų vertinimo kriterijai.docx" at bounding box center [413, 293] width 246 height 20
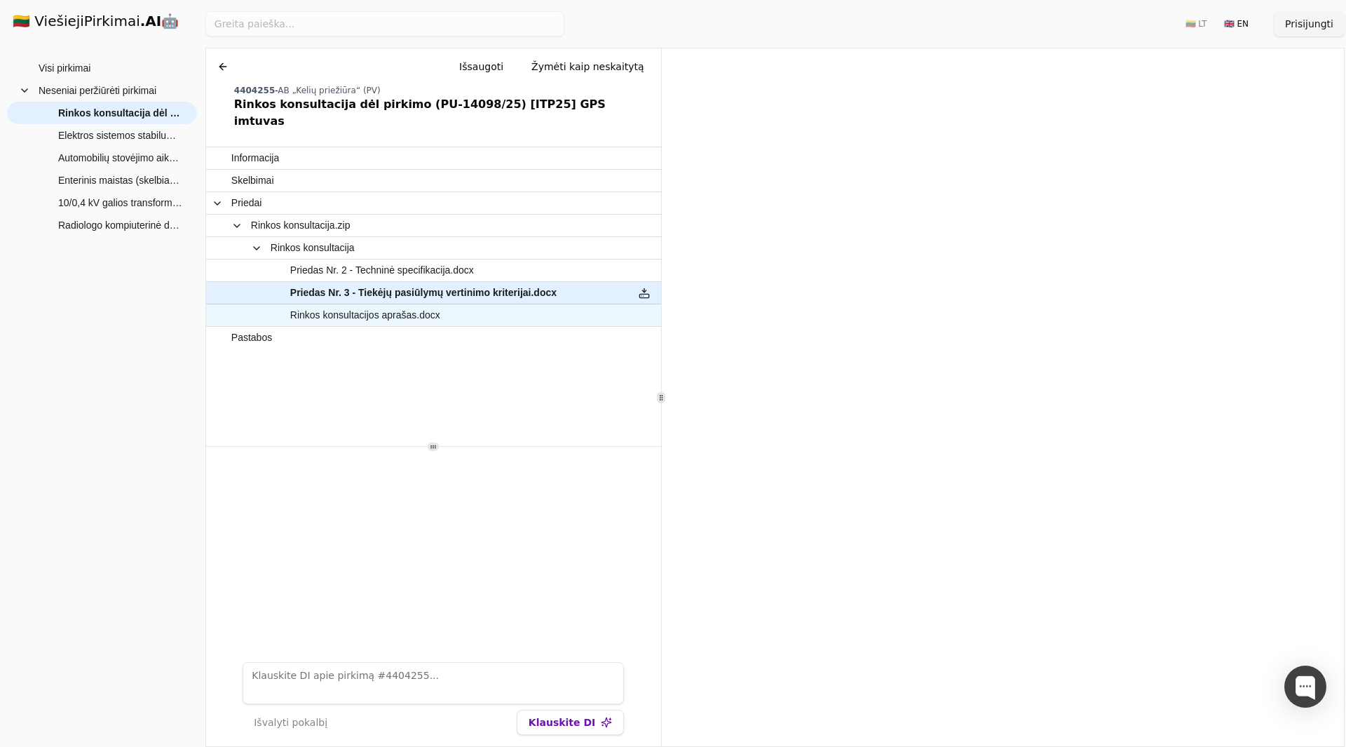
click at [529, 305] on span "Rinkos konsultacijos aprašas.docx" at bounding box center [426, 315] width 391 height 20
